Goal: Find specific page/section: Find specific page/section

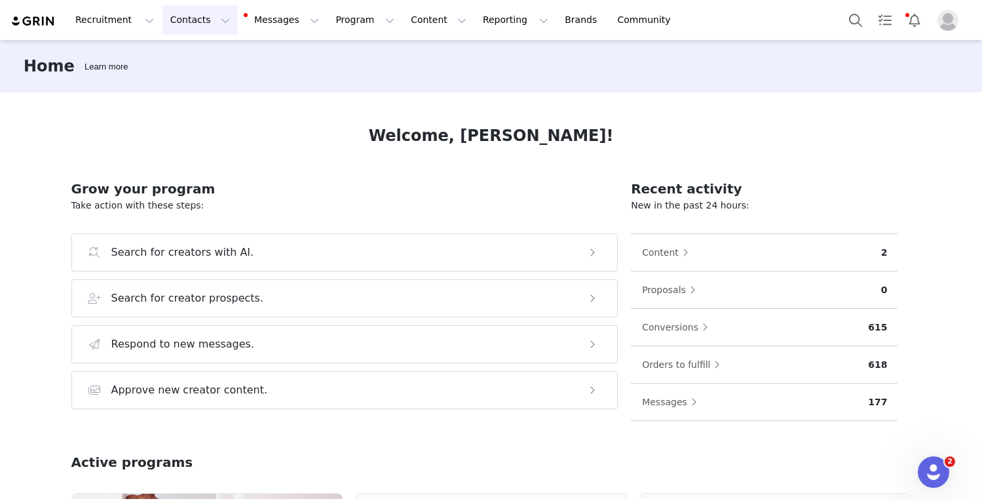
click at [206, 24] on button "Contacts Contacts" at bounding box center [199, 19] width 75 height 29
click at [203, 60] on div "Creators" at bounding box center [205, 58] width 88 height 14
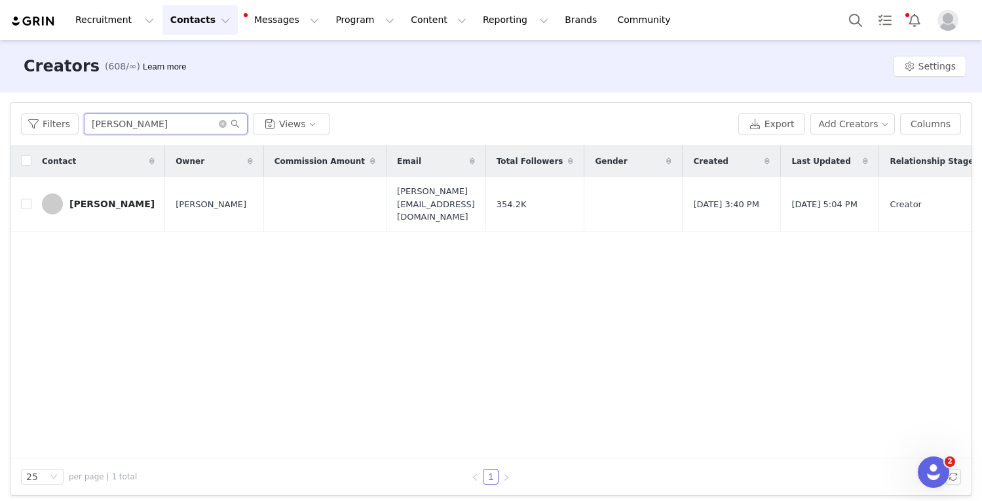
click at [138, 124] on input "[PERSON_NAME]" at bounding box center [166, 123] width 164 height 21
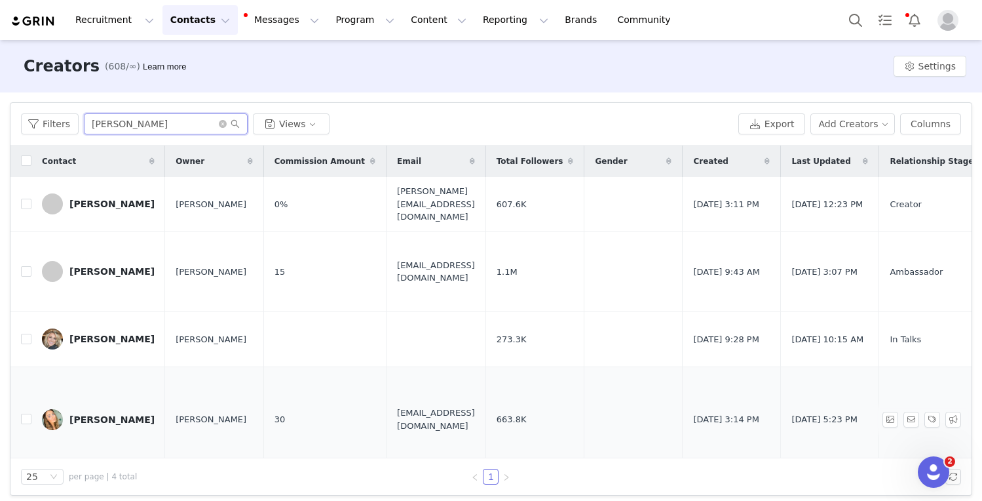
type input "[PERSON_NAME]"
click at [102, 381] on td "[PERSON_NAME]" at bounding box center [98, 419] width 134 height 106
click at [93, 414] on div "[PERSON_NAME]" at bounding box center [111, 419] width 85 height 10
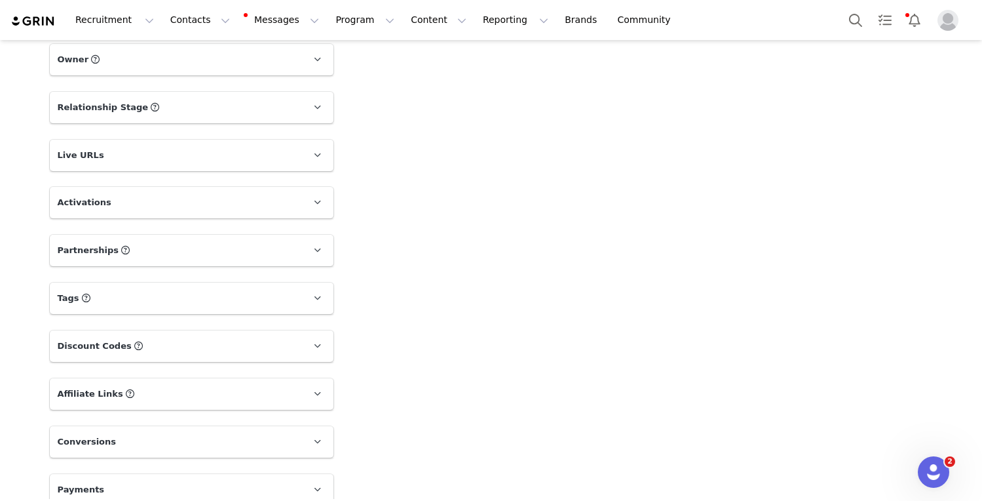
scroll to position [874, 0]
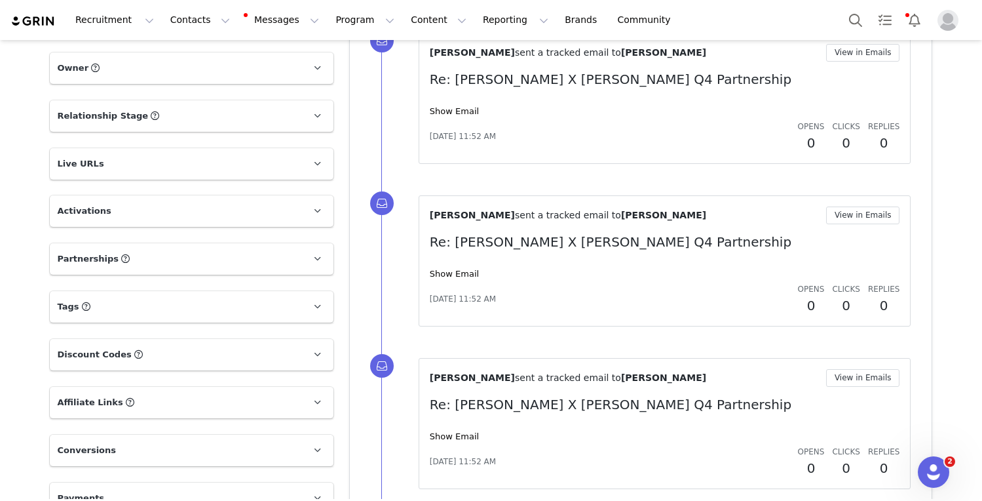
click at [158, 396] on p "Affiliate Links Affiliate links associated with this Creator" at bounding box center [176, 402] width 252 height 31
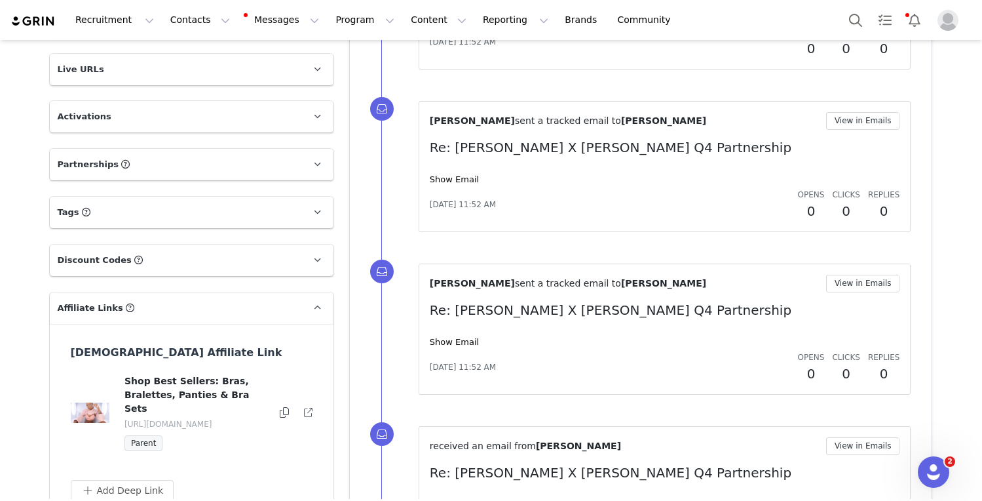
scroll to position [1209, 0]
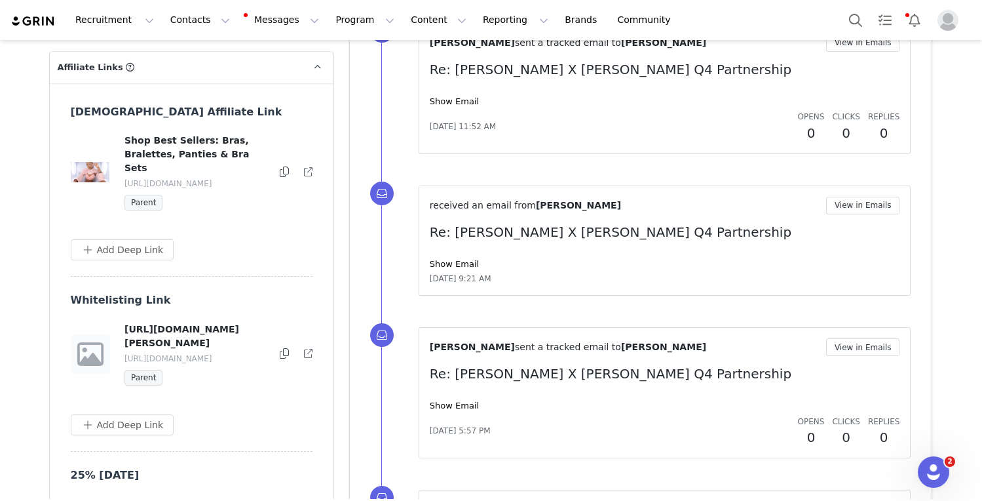
click at [281, 166] on icon at bounding box center [284, 171] width 9 height 10
